Goal: Information Seeking & Learning: Learn about a topic

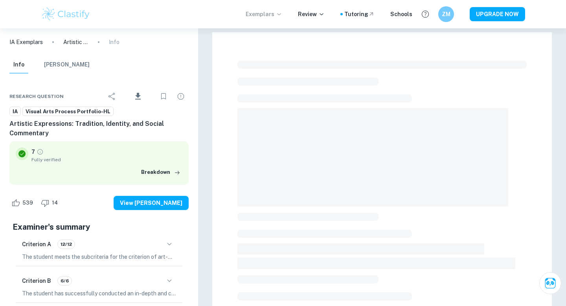
click at [271, 16] on p "Exemplars" at bounding box center [264, 14] width 37 height 9
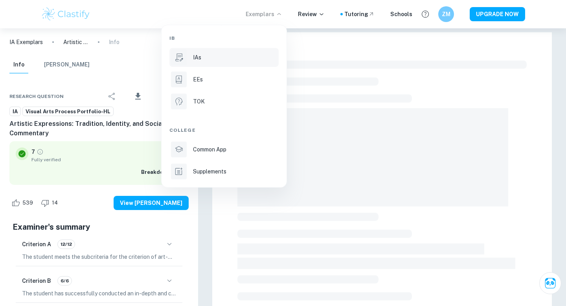
click at [200, 54] on p "IAs" at bounding box center [197, 57] width 8 height 9
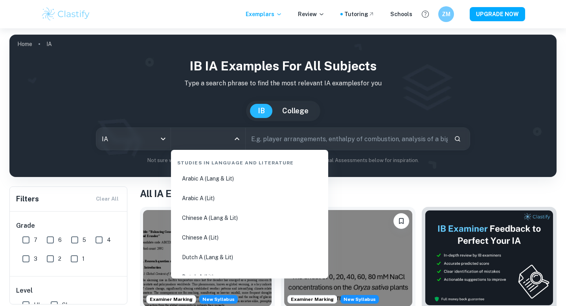
click at [199, 137] on input "All Subjects" at bounding box center [201, 138] width 55 height 15
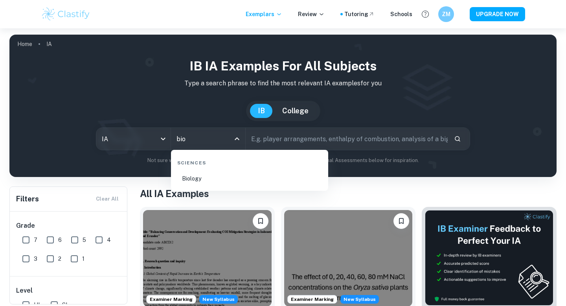
click at [196, 175] on li "Biology" at bounding box center [249, 178] width 151 height 18
type input "Biology"
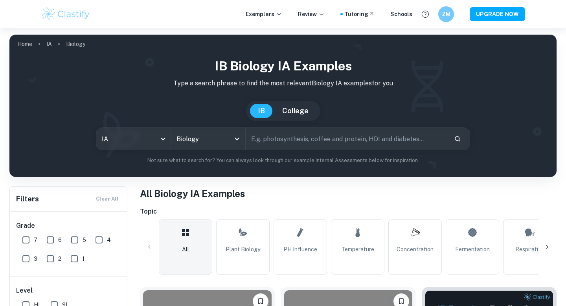
scroll to position [284, 0]
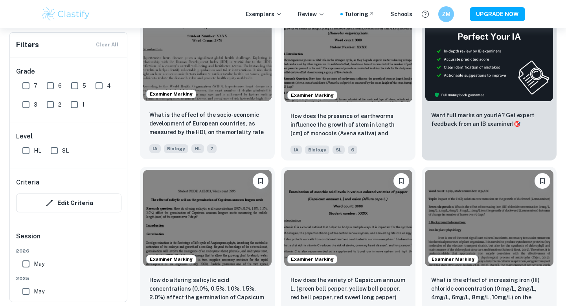
click at [239, 69] on img at bounding box center [207, 53] width 128 height 96
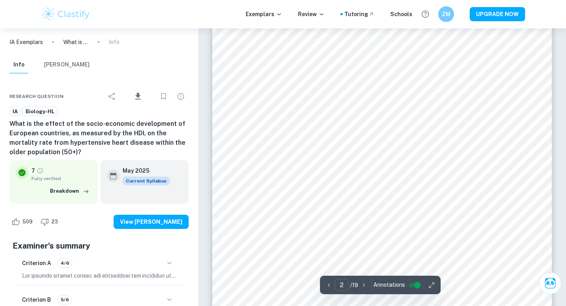
scroll to position [642, 0]
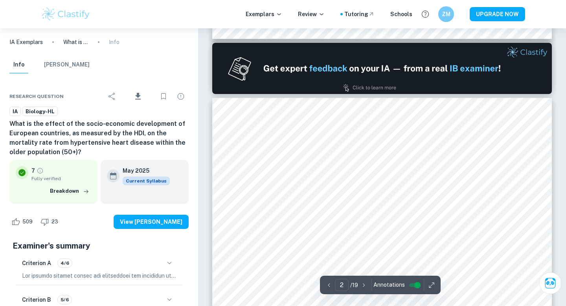
type input "1"
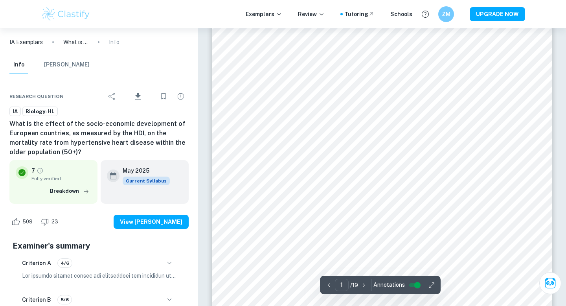
scroll to position [0, 0]
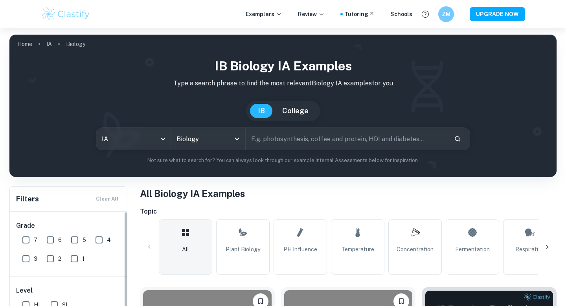
scroll to position [200, 0]
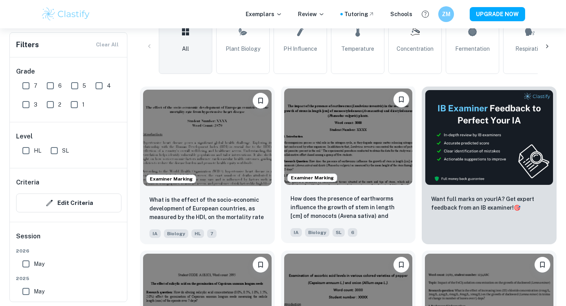
click at [334, 146] on img at bounding box center [348, 136] width 128 height 96
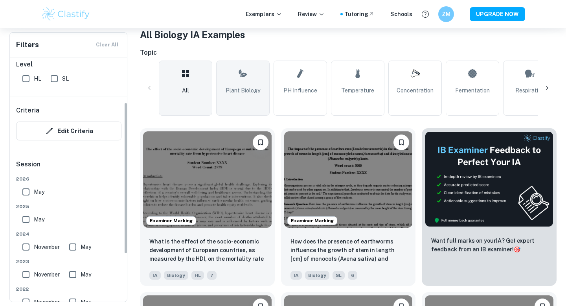
scroll to position [404, 0]
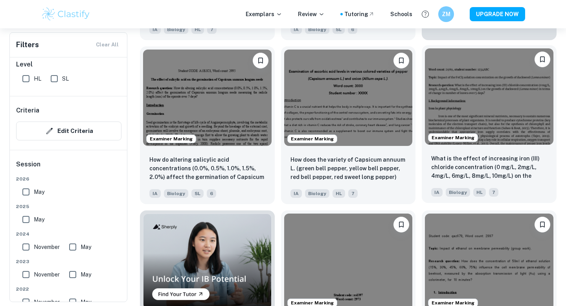
click at [504, 110] on img at bounding box center [489, 96] width 128 height 96
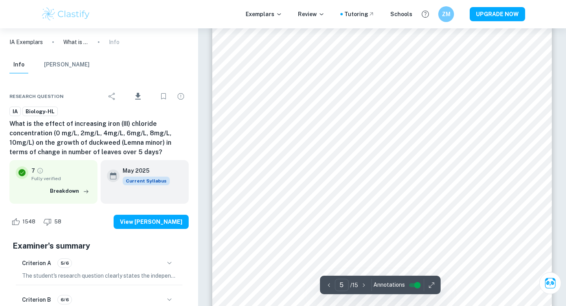
scroll to position [2132, 0]
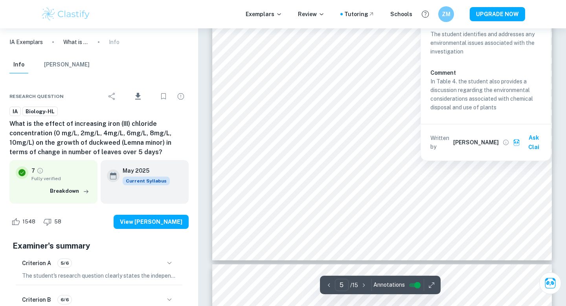
type input "6"
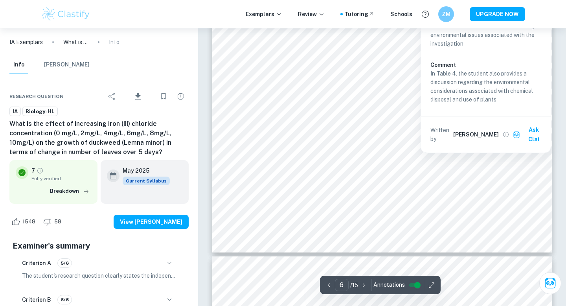
scroll to position [2337, 0]
